Goal: Information Seeking & Learning: Learn about a topic

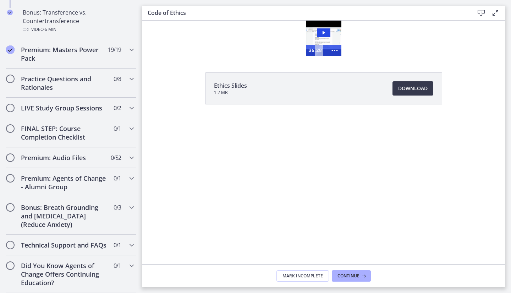
scroll to position [548, 0]
click at [323, 34] on icon "Play Video: cbe64g9t4o1cl02sihb0.mp4" at bounding box center [323, 32] width 13 height 9
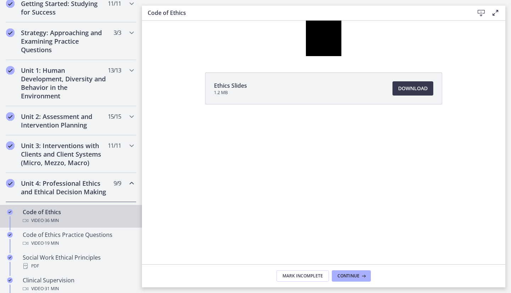
scroll to position [284, 0]
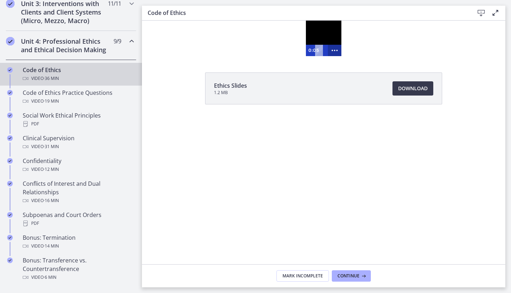
click at [337, 48] on icon "Show more buttons" at bounding box center [334, 50] width 13 height 11
click at [324, 35] on div at bounding box center [323, 38] width 35 height 35
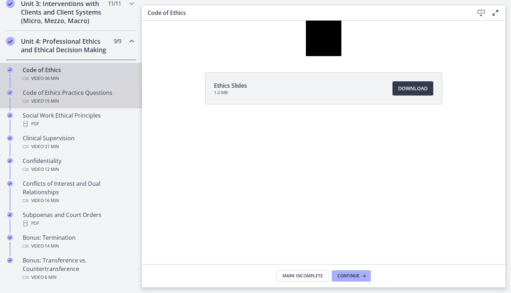
click at [88, 105] on div "Video · 19 min" at bounding box center [78, 101] width 111 height 9
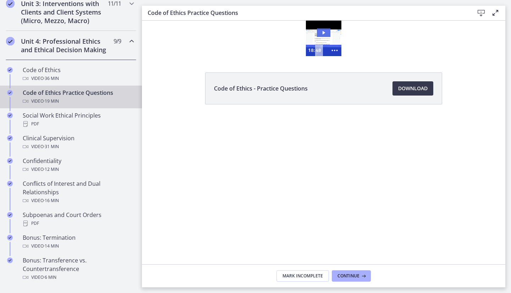
click at [319, 33] on icon "Play Video: cbe66putov91j64ic120.mp4" at bounding box center [323, 32] width 13 height 9
click at [335, 50] on icon "Show more buttons" at bounding box center [334, 50] width 13 height 11
click at [319, 52] on icon "Fullscreen" at bounding box center [320, 50] width 13 height 11
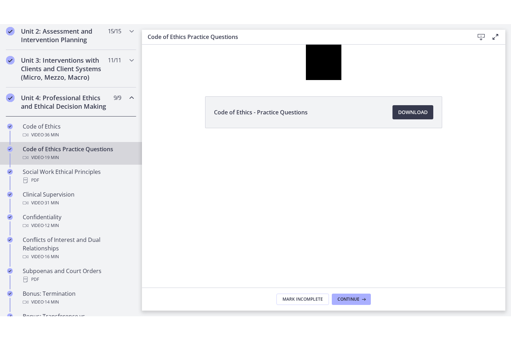
scroll to position [284, 0]
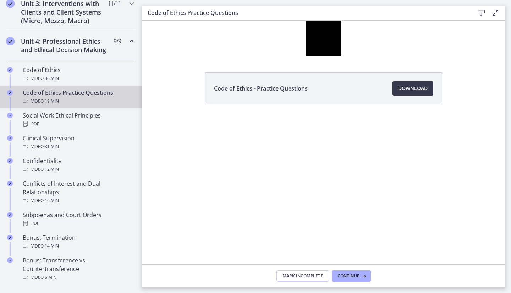
drag, startPoint x: 263, startPoint y: 162, endPoint x: 265, endPoint y: 143, distance: 19.6
click at [263, 162] on div "Code of Ethics - Practice Questions Download Opens in a new window" at bounding box center [323, 142] width 363 height 243
click at [333, 51] on icon "Show fewer buttons" at bounding box center [334, 50] width 16 height 13
click at [322, 52] on icon "Fullscreen" at bounding box center [320, 50] width 13 height 11
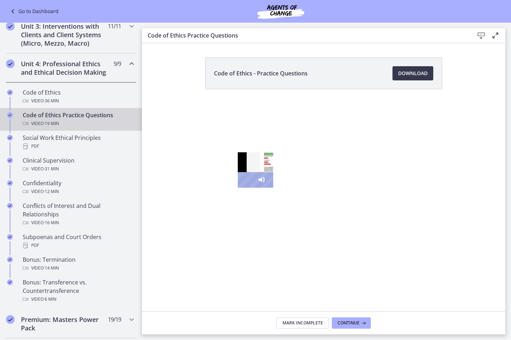
click at [241, 188] on div "1:51" at bounding box center [244, 180] width 6 height 16
click at [241, 188] on div "2:35" at bounding box center [244, 180] width 6 height 16
click at [241, 188] on div "5:44" at bounding box center [244, 180] width 6 height 16
click at [238, 188] on div at bounding box center [255, 169] width 35 height 35
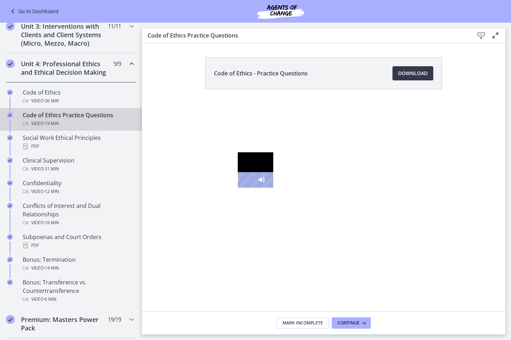
click at [241, 188] on div "8:40" at bounding box center [244, 180] width 6 height 16
click at [247, 188] on div "14:55" at bounding box center [244, 180] width 6 height 16
click at [247, 188] on div "14:45" at bounding box center [244, 180] width 6 height 16
click at [247, 188] on div "18:11" at bounding box center [244, 180] width 6 height 16
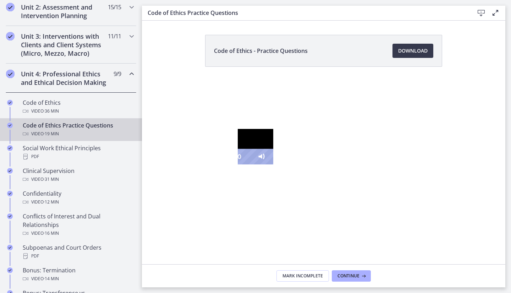
scroll to position [284, 0]
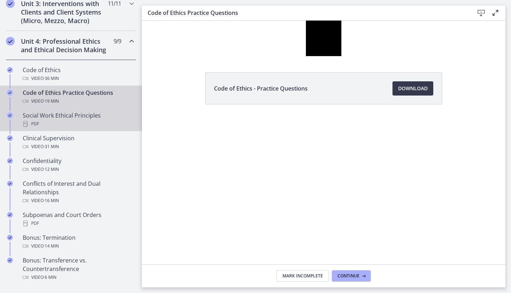
click at [87, 128] on div "PDF" at bounding box center [78, 124] width 111 height 9
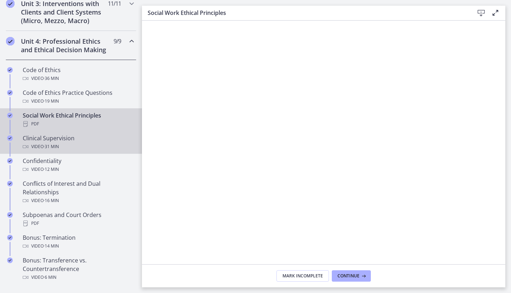
click at [104, 151] on div "Video · 31 min" at bounding box center [78, 146] width 111 height 9
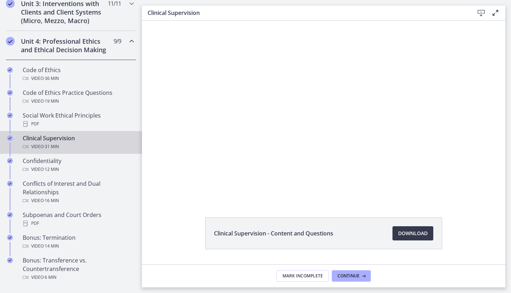
click at [168, 224] on div "Clinical Supervision - Content and Questions Download Opens in a new window" at bounding box center [323, 250] width 363 height 66
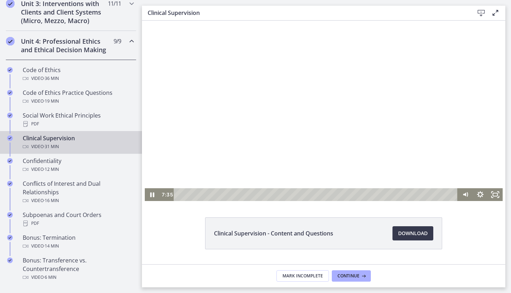
click at [287, 140] on div at bounding box center [324, 111] width 358 height 180
click at [332, 121] on div at bounding box center [324, 111] width 358 height 180
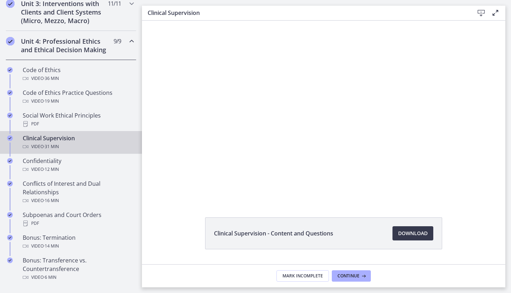
click at [467, 237] on div "Clinical Supervision - Content and Questions Download Opens in a new window" at bounding box center [323, 250] width 363 height 66
click at [374, 256] on div "Clinical Supervision - Content and Questions Download Opens in a new window" at bounding box center [323, 250] width 248 height 66
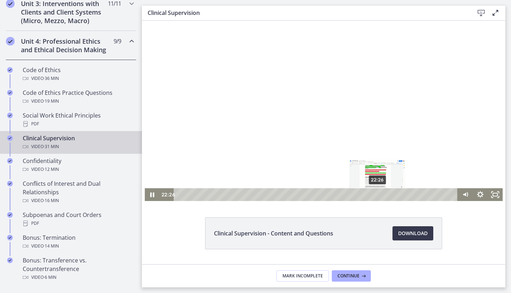
click at [375, 192] on div "22:26" at bounding box center [316, 194] width 274 height 13
click at [399, 195] on div "25:10" at bounding box center [316, 194] width 274 height 13
click at [403, 194] on div "25:42" at bounding box center [316, 194] width 274 height 13
click at [335, 99] on div at bounding box center [324, 111] width 358 height 180
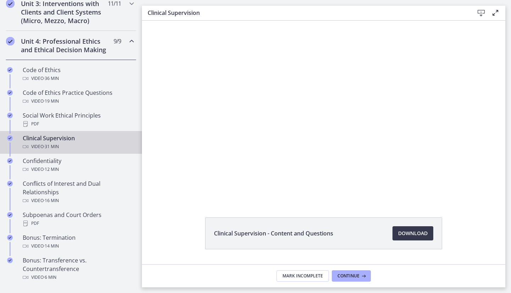
click at [335, 99] on div at bounding box center [324, 111] width 358 height 180
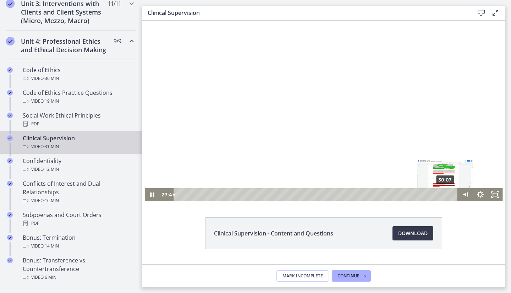
click at [443, 196] on div "30:07" at bounding box center [316, 194] width 274 height 13
click at [446, 195] on div "30:33" at bounding box center [316, 194] width 274 height 13
click at [449, 193] on div "30:50" at bounding box center [316, 194] width 274 height 13
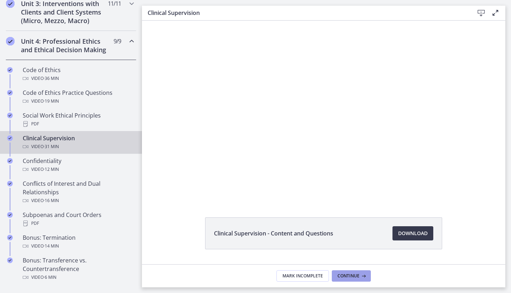
click at [367, 278] on button "Continue" at bounding box center [351, 275] width 39 height 11
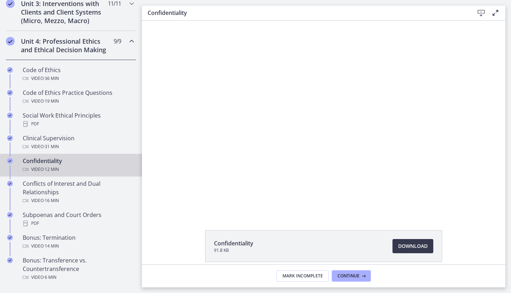
click at [271, 223] on div "Confidentiality 91.8 KB Download Opens in a new window" at bounding box center [323, 142] width 363 height 243
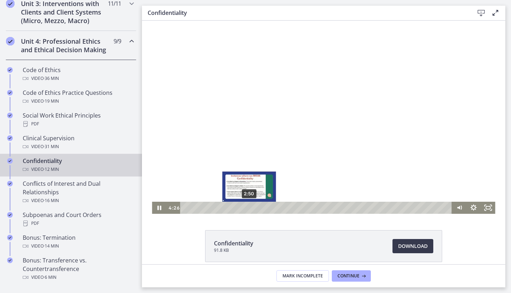
click at [246, 206] on div "2:50" at bounding box center [316, 207] width 263 height 12
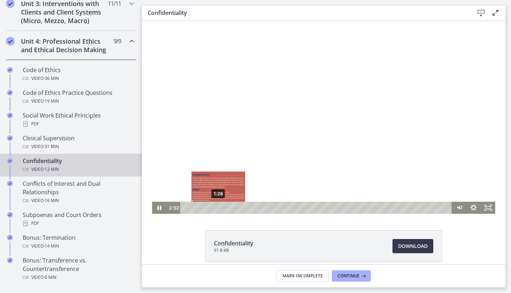
click at [216, 206] on div "1:28" at bounding box center [316, 207] width 263 height 12
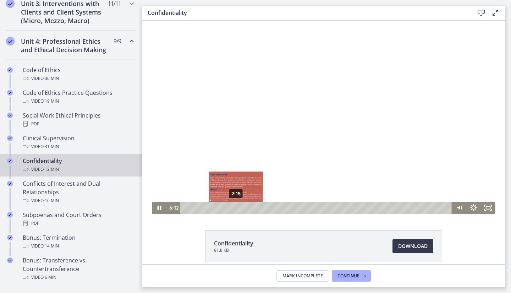
click at [233, 206] on div "2:15" at bounding box center [316, 207] width 263 height 12
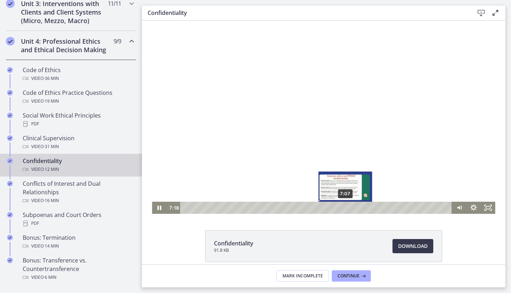
click at [343, 207] on div "7:07" at bounding box center [316, 207] width 263 height 12
click at [333, 207] on div "6:43" at bounding box center [316, 207] width 263 height 12
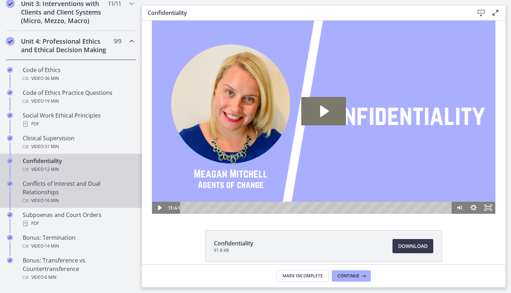
click at [59, 204] on span "· 16 min" at bounding box center [51, 200] width 15 height 9
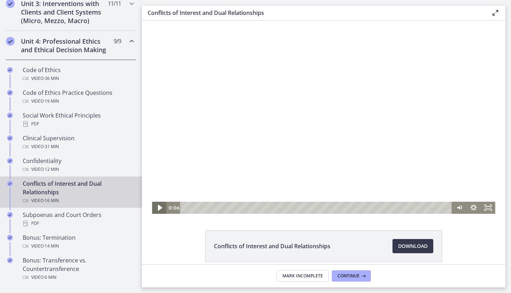
click at [157, 210] on icon "Play Video" at bounding box center [159, 207] width 17 height 15
click at [233, 108] on div at bounding box center [323, 117] width 343 height 193
